Goal: Task Accomplishment & Management: Manage account settings

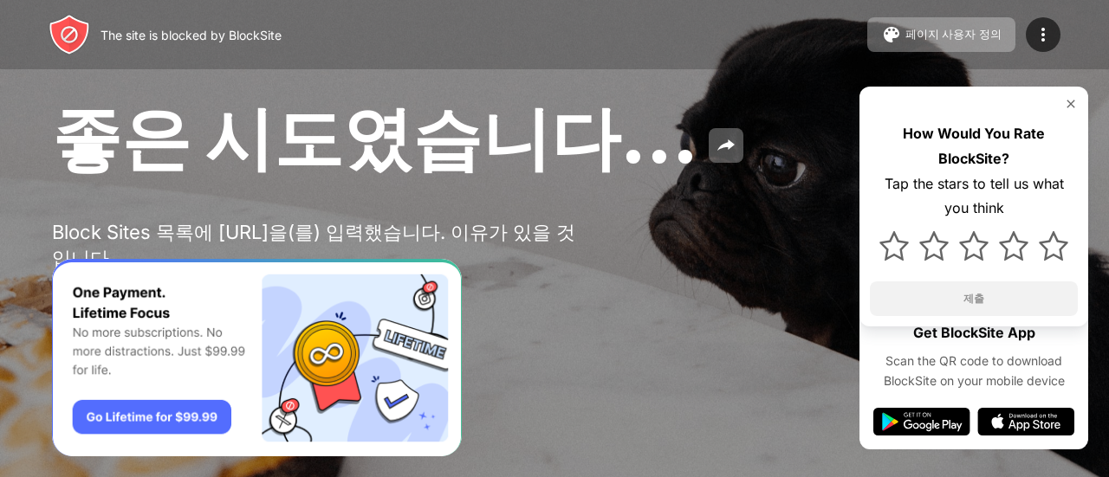
click at [756, 239] on div "좋은 시도였습니다... Block Sites 목록에 dybwindow.com을(를) 입력했습니다. 이유가 있을 것입니다. Password Pr…" at bounding box center [554, 209] width 1109 height 418
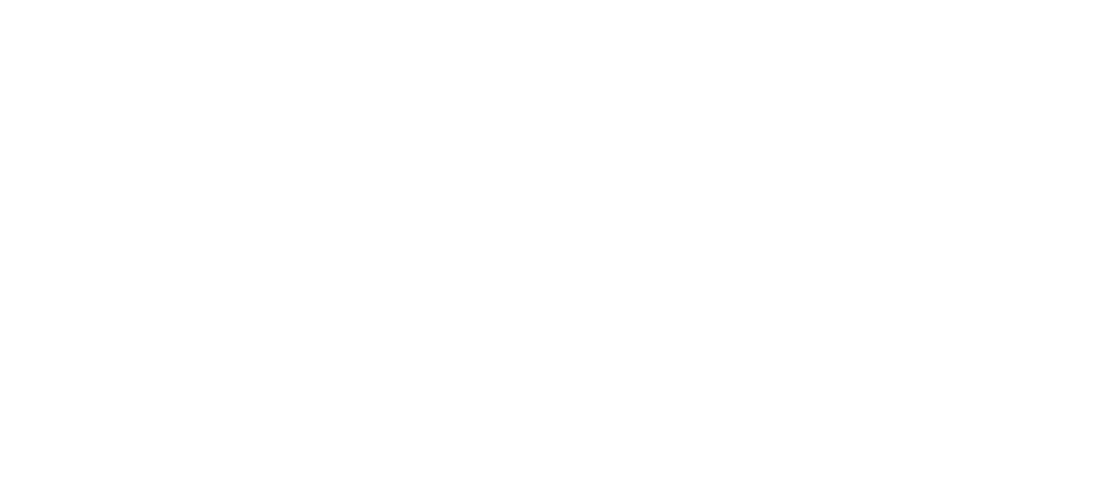
click at [1104, 7] on html at bounding box center [554, 3] width 1109 height 7
